Goal: Check status: Check status

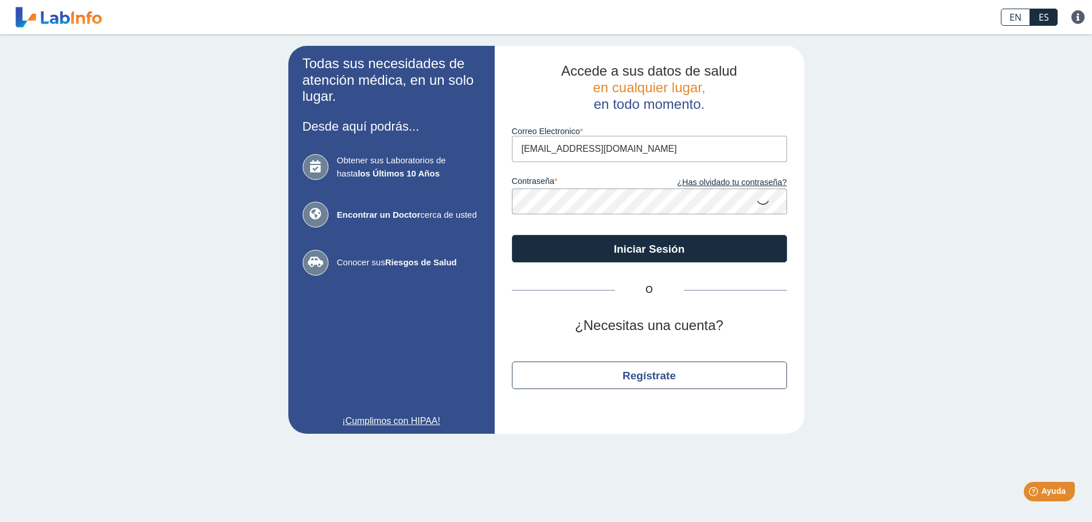
type input "[EMAIL_ADDRESS][DOMAIN_NAME]"
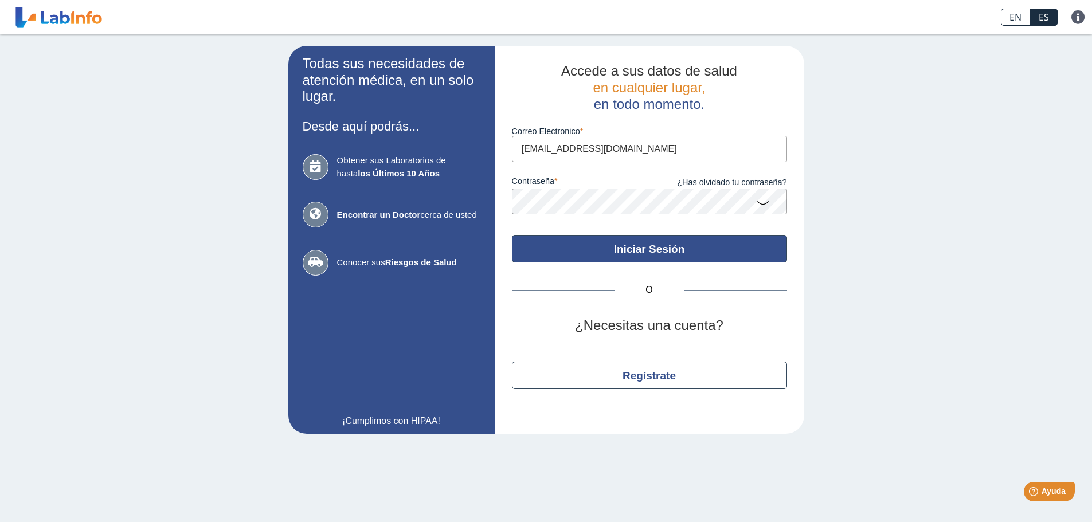
click at [701, 261] on button "Iniciar Sesión" at bounding box center [649, 249] width 275 height 28
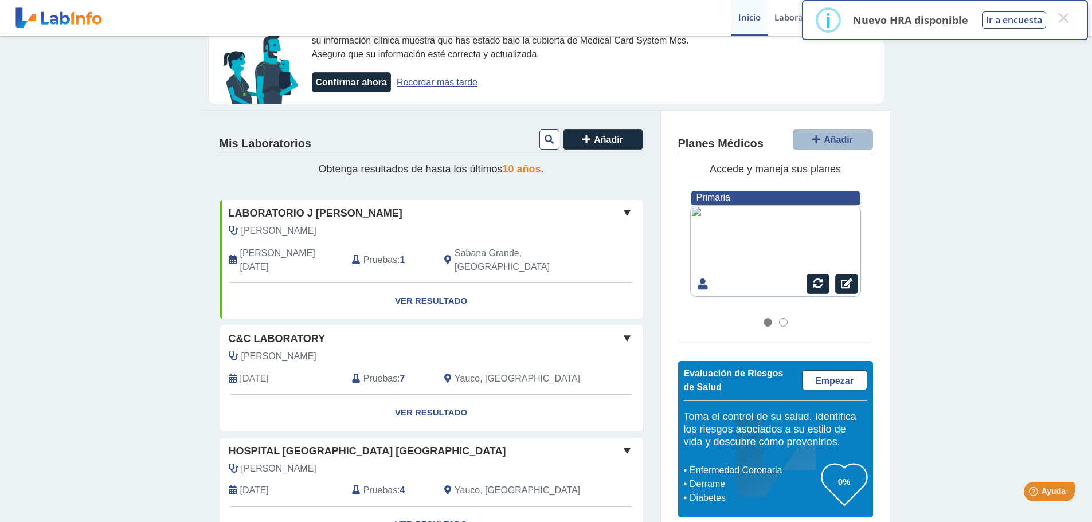
scroll to position [115, 0]
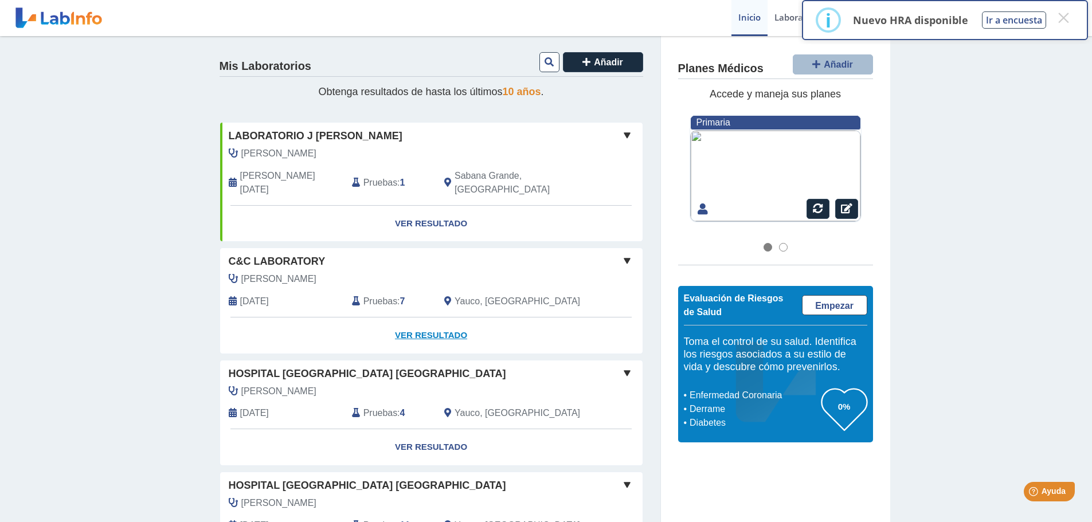
click at [432, 324] on link "Ver Resultado" at bounding box center [431, 336] width 422 height 36
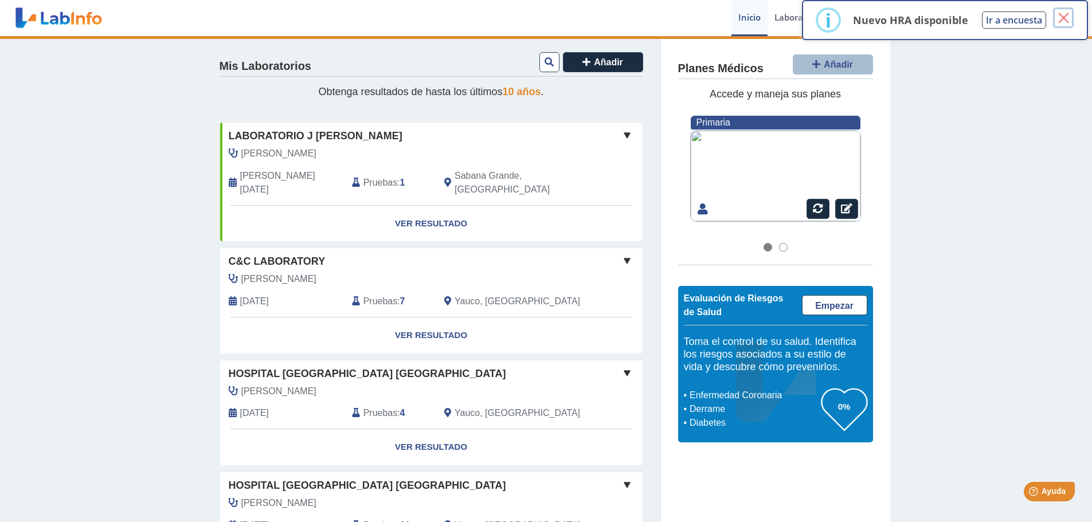
click at [1064, 19] on button "×" at bounding box center [1063, 17] width 21 height 21
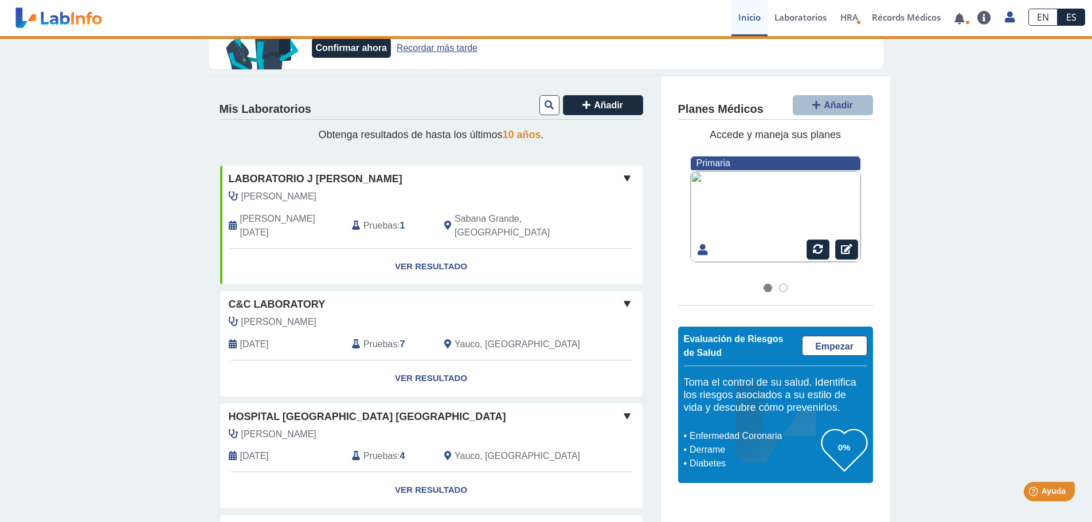
scroll to position [40, 0]
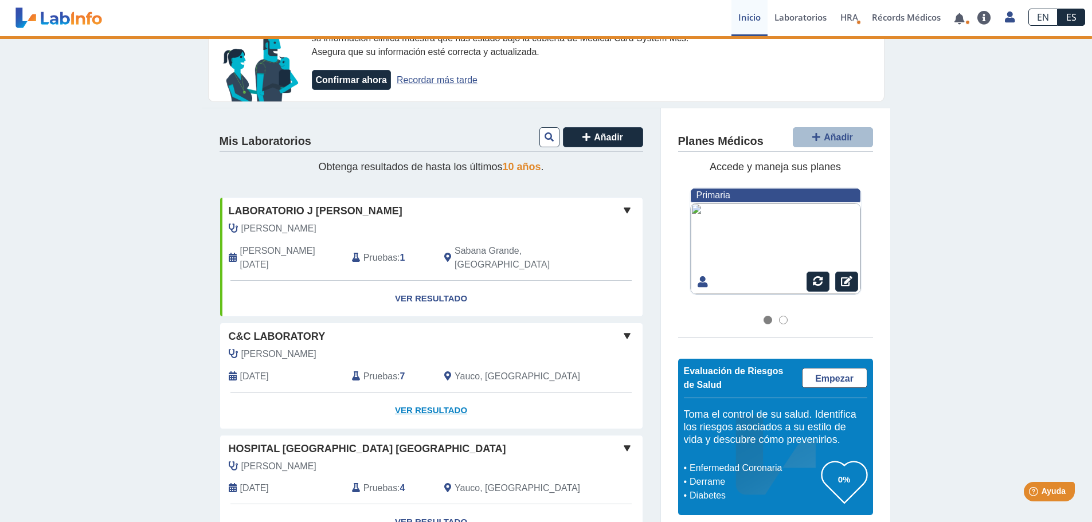
click at [425, 393] on link "Ver Resultado" at bounding box center [431, 411] width 422 height 36
click at [626, 329] on span at bounding box center [627, 336] width 14 height 14
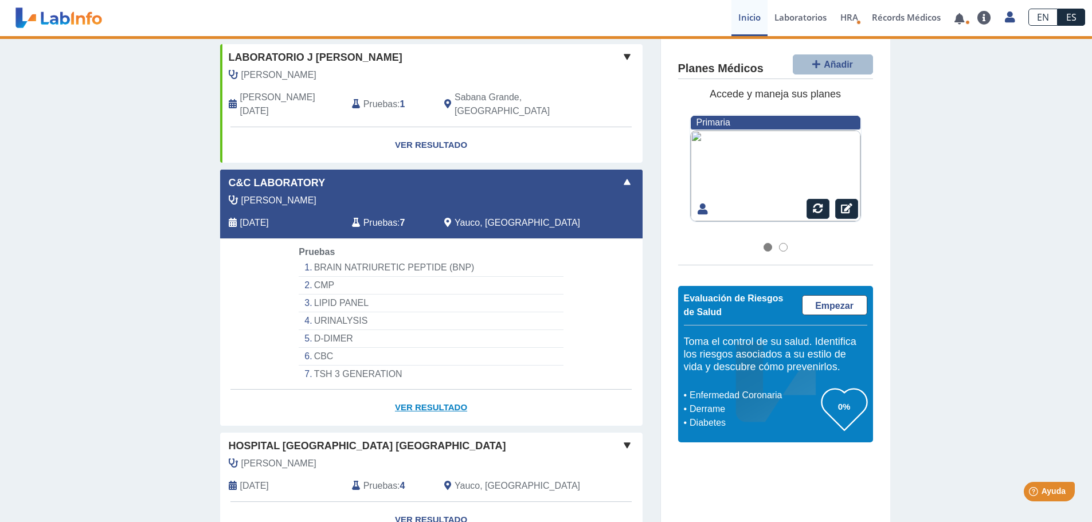
scroll to position [212, 0]
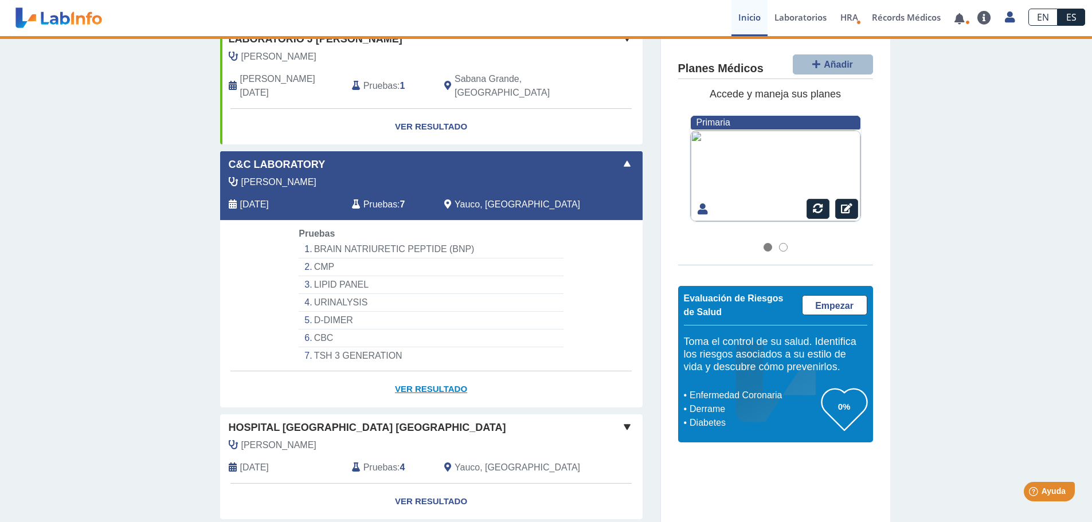
click at [429, 375] on link "Ver Resultado" at bounding box center [431, 389] width 422 height 36
click at [360, 241] on li "BRAIN NATRIURETIC PEPTIDE (BNP)" at bounding box center [431, 250] width 264 height 18
click at [316, 175] on span "[PERSON_NAME] [PERSON_NAME]" at bounding box center [278, 182] width 75 height 14
click at [295, 160] on div "C&C Laboratory Vazquez Ramos, Danessa Sep 24, 2025 Pruebas : 7 Yauco, PR Yo Yo" at bounding box center [431, 185] width 422 height 69
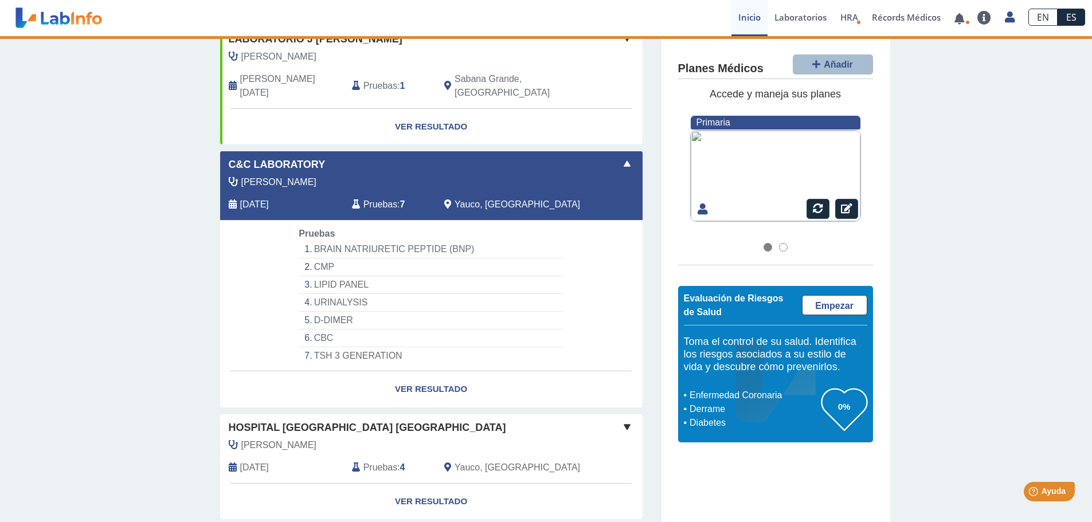
click at [264, 157] on span "C&C Laboratory" at bounding box center [277, 164] width 97 height 15
click at [266, 157] on span "C&C Laboratory" at bounding box center [277, 164] width 97 height 15
click at [370, 157] on div "C&C Laboratory" at bounding box center [431, 164] width 422 height 15
click at [630, 157] on div "C&C Laboratory" at bounding box center [431, 164] width 422 height 15
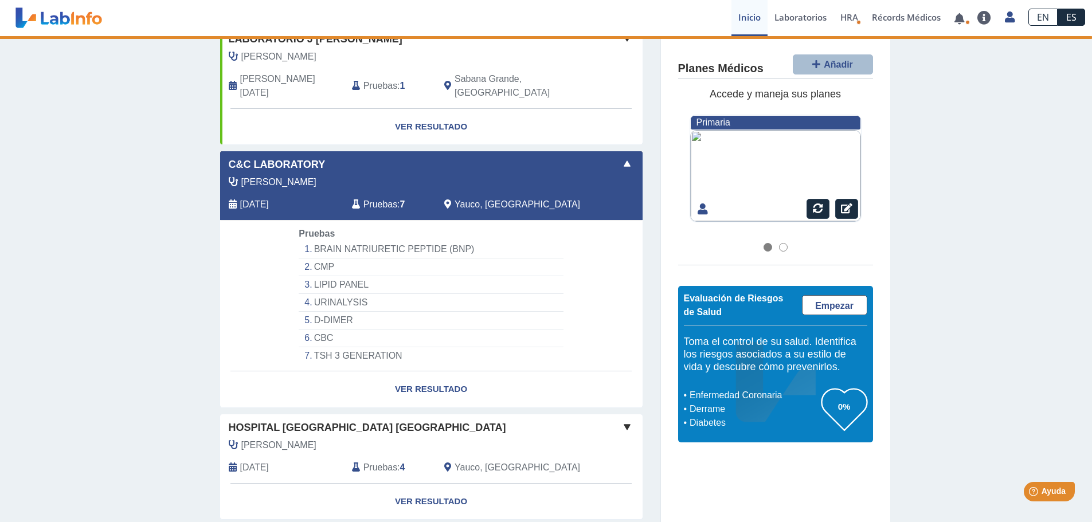
click at [622, 157] on span at bounding box center [627, 164] width 14 height 14
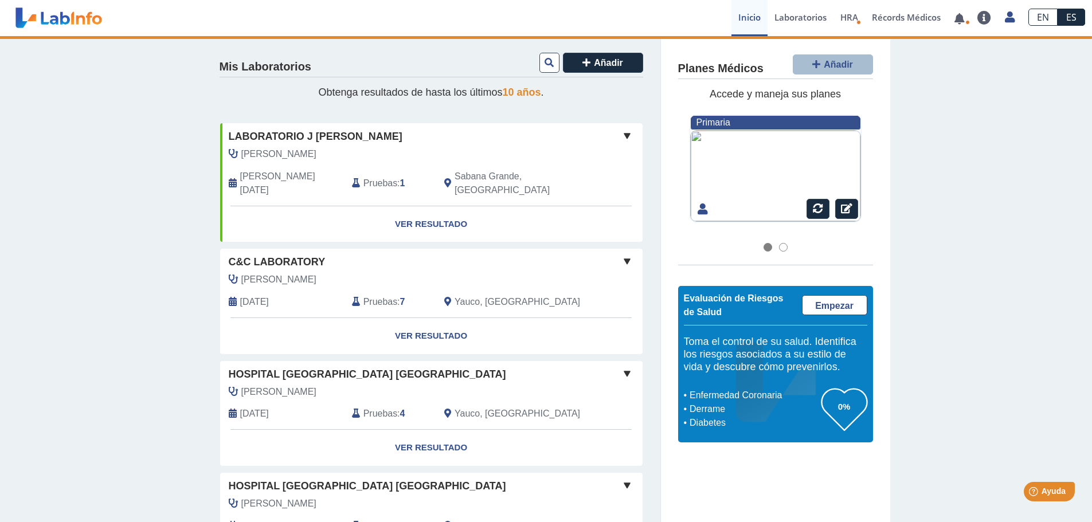
scroll to position [0, 0]
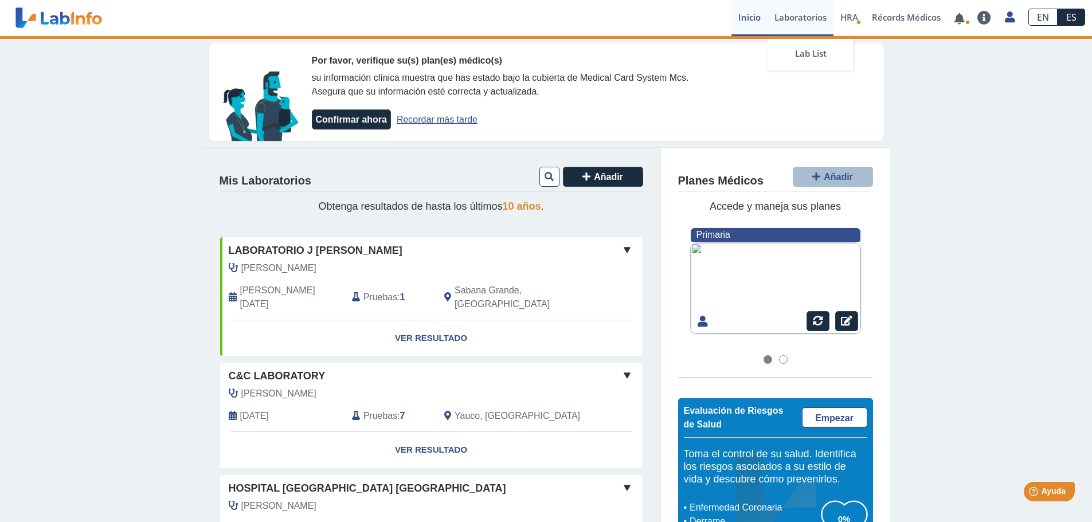
click at [810, 5] on link "Laboratorios" at bounding box center [800, 18] width 66 height 36
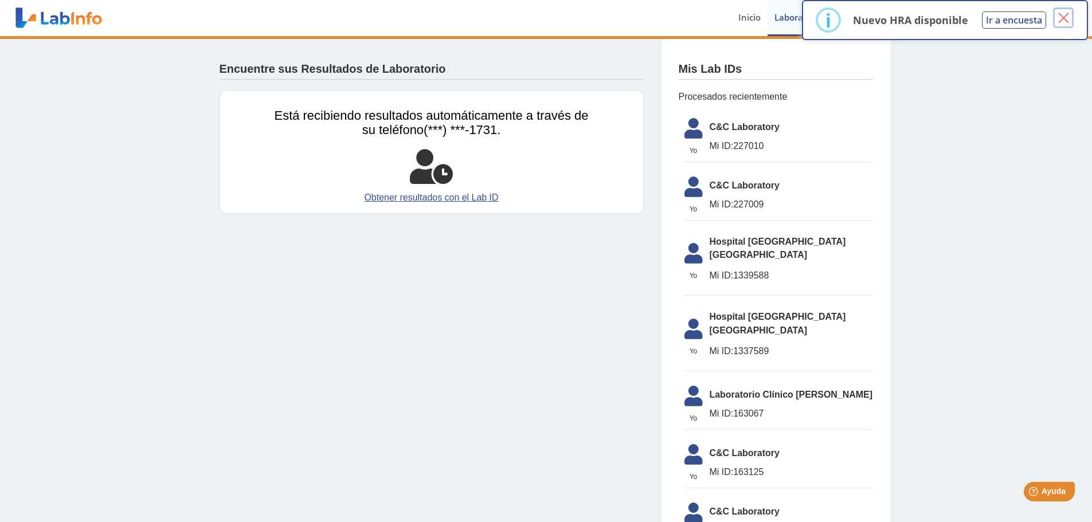
click at [1060, 13] on button "×" at bounding box center [1063, 17] width 21 height 21
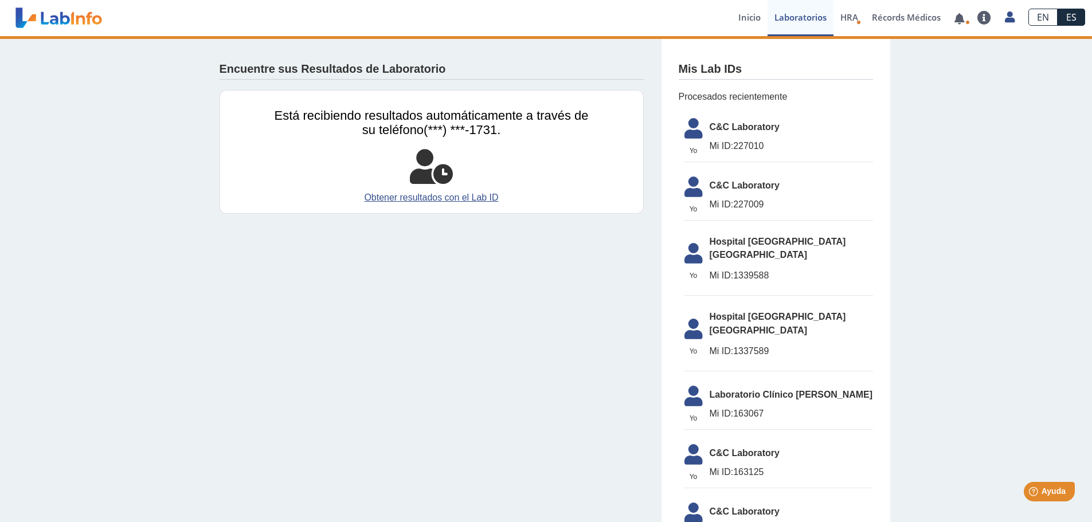
click at [711, 121] on span "C&C Laboratory" at bounding box center [791, 127] width 163 height 14
click at [715, 137] on li "Yo Yo C&C Laboratory Mi ID: 227010" at bounding box center [778, 137] width 189 height 50
click at [750, 14] on link "Inicio" at bounding box center [749, 18] width 36 height 36
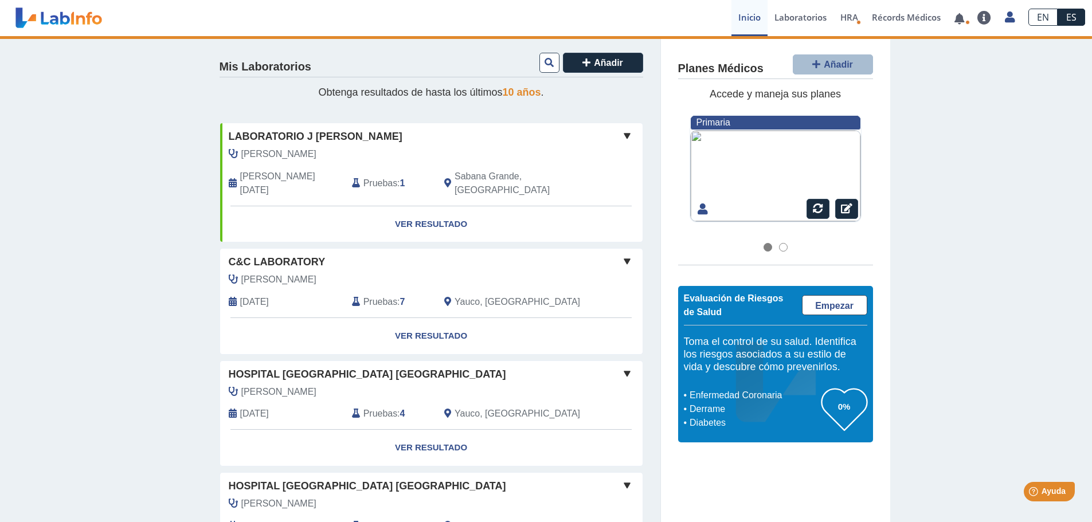
scroll to position [115, 0]
click at [563, 272] on div "[PERSON_NAME] [PERSON_NAME]" at bounding box center [405, 279] width 370 height 14
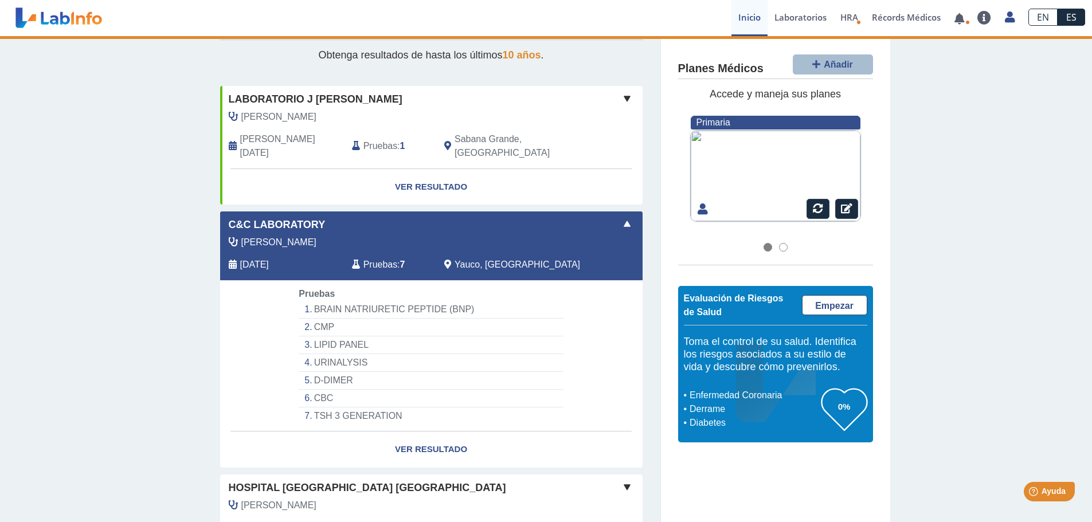
scroll to position [172, 0]
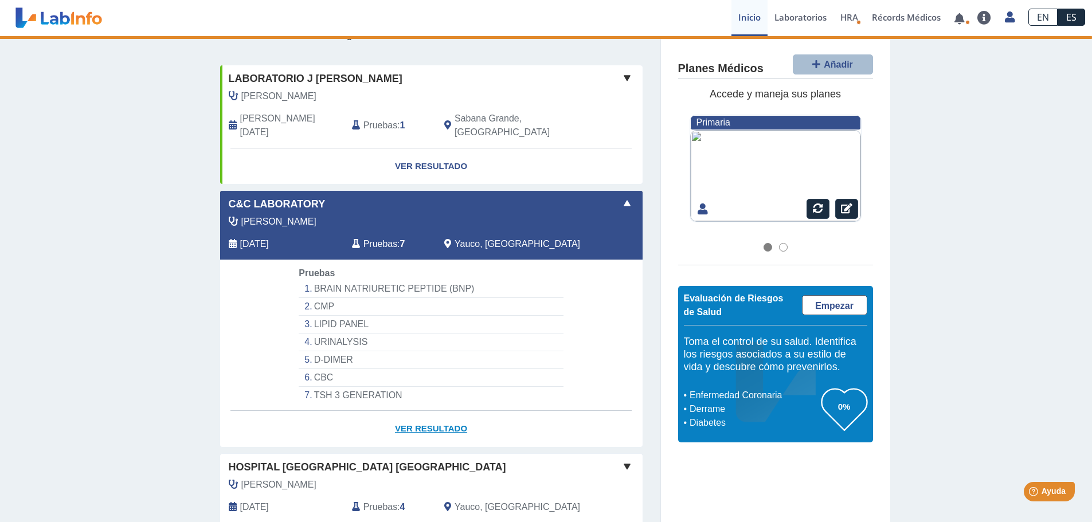
click at [416, 414] on link "Ver Resultado" at bounding box center [431, 429] width 422 height 36
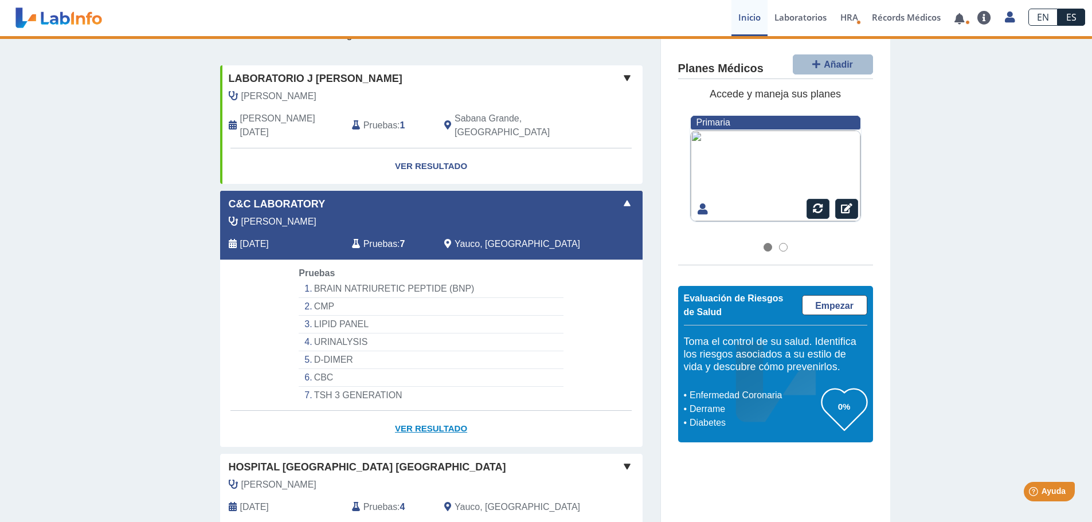
click at [416, 414] on link "Ver Resultado" at bounding box center [431, 429] width 422 height 36
click at [371, 298] on li "CMP" at bounding box center [431, 307] width 264 height 18
click at [369, 316] on li "LIPID PANEL" at bounding box center [431, 325] width 264 height 18
click at [285, 215] on span "[PERSON_NAME] [PERSON_NAME]" at bounding box center [278, 222] width 75 height 14
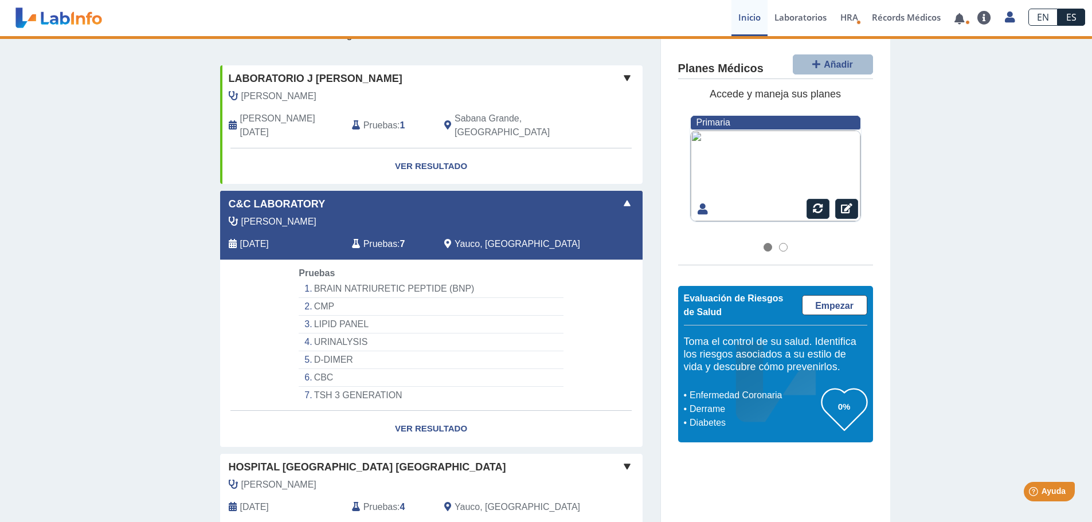
click at [284, 215] on span "[PERSON_NAME] [PERSON_NAME]" at bounding box center [278, 222] width 75 height 14
click at [283, 197] on span "C&C Laboratory" at bounding box center [277, 204] width 97 height 15
drag, startPoint x: 418, startPoint y: 379, endPoint x: 417, endPoint y: 386, distance: 6.4
click at [418, 387] on li "TSH 3 GENERATION" at bounding box center [431, 395] width 264 height 17
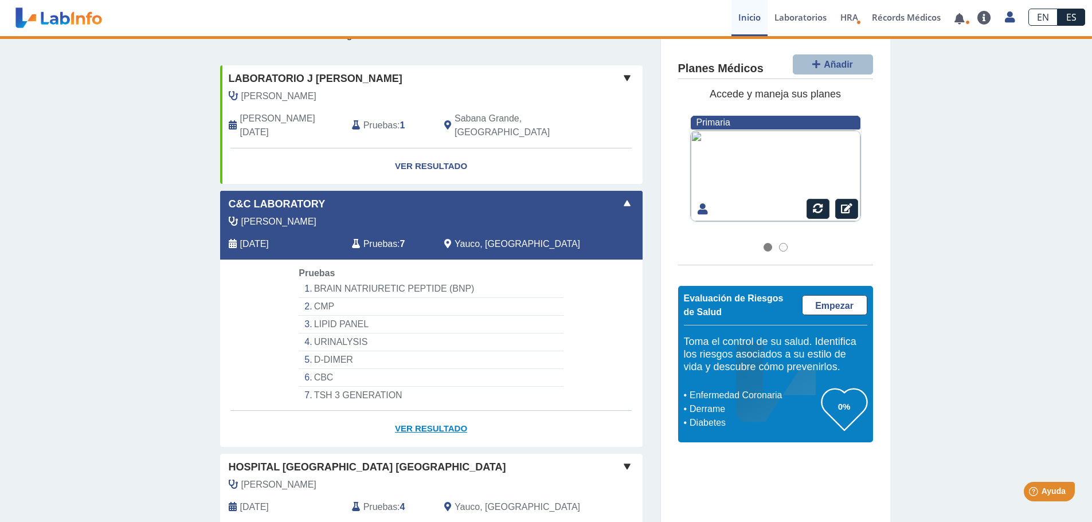
click at [416, 411] on link "Ver Resultado" at bounding box center [431, 429] width 422 height 36
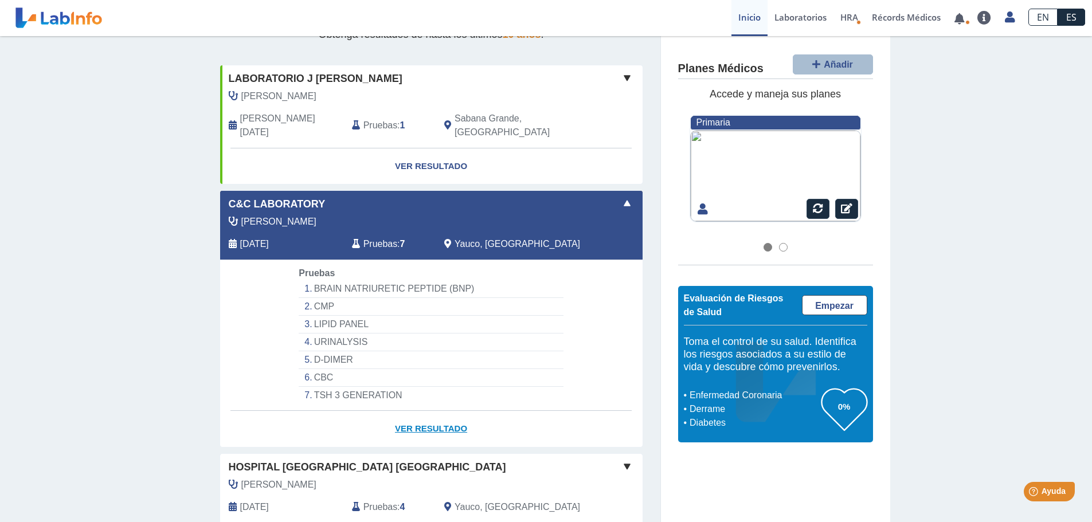
click at [428, 418] on link "Ver Resultado" at bounding box center [431, 429] width 422 height 36
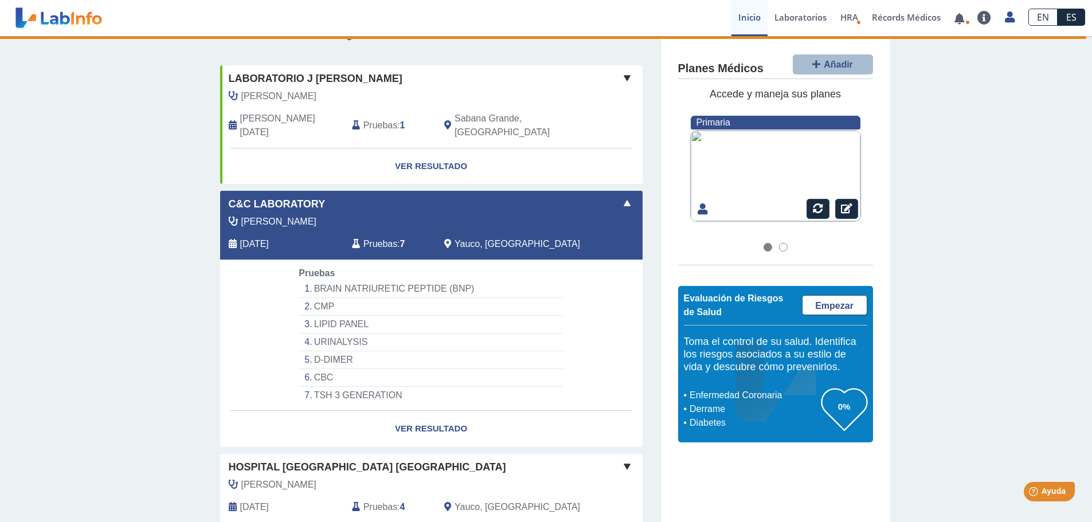
select select "**********"
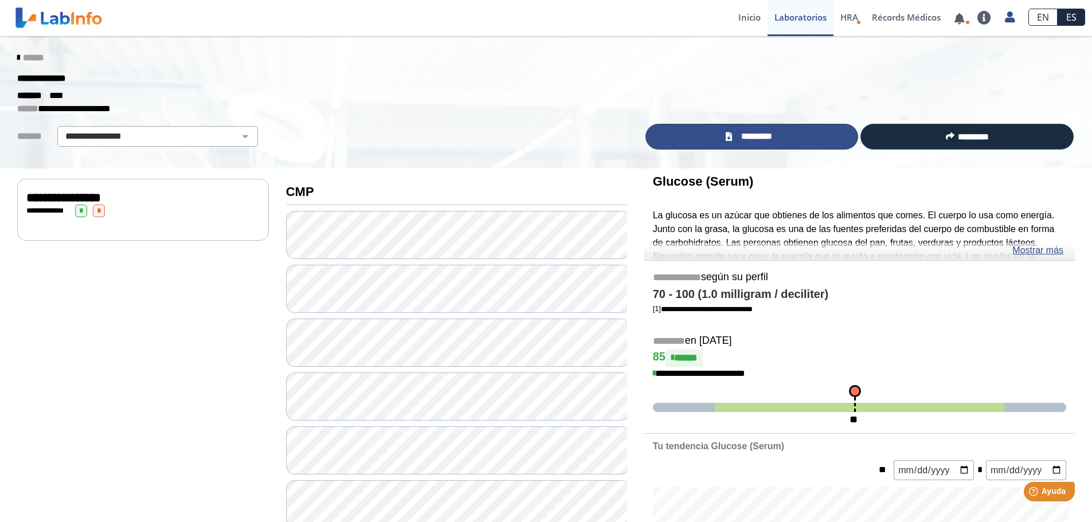
click at [757, 132] on span "*********" at bounding box center [756, 136] width 42 height 13
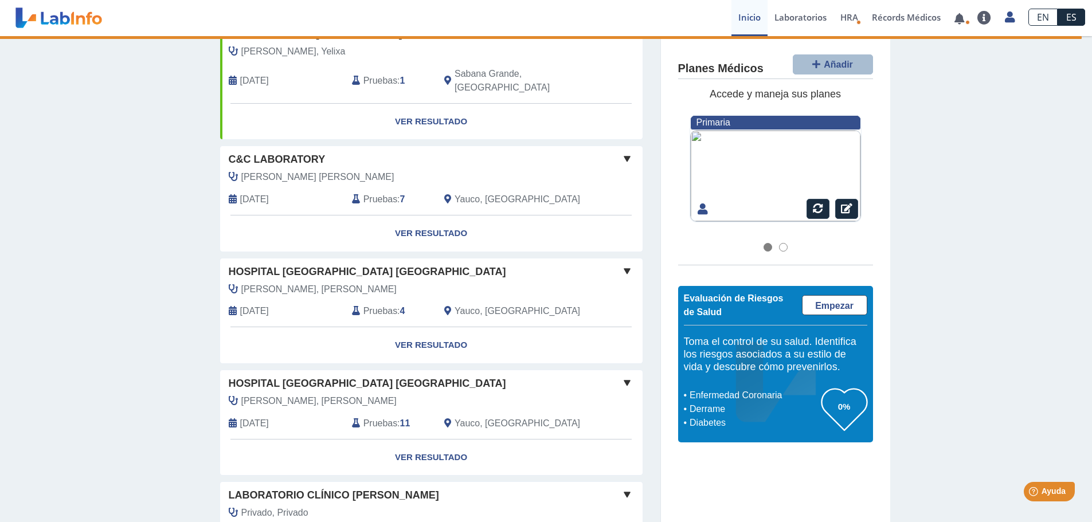
scroll to position [97, 0]
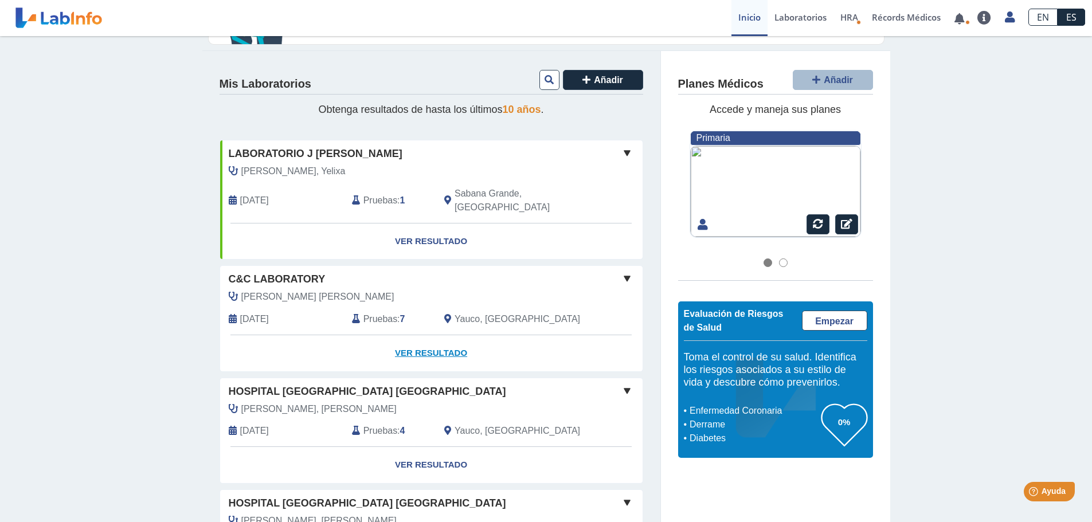
click at [452, 336] on link "Ver Resultado" at bounding box center [431, 353] width 422 height 36
